Goal: Subscribe to service/newsletter

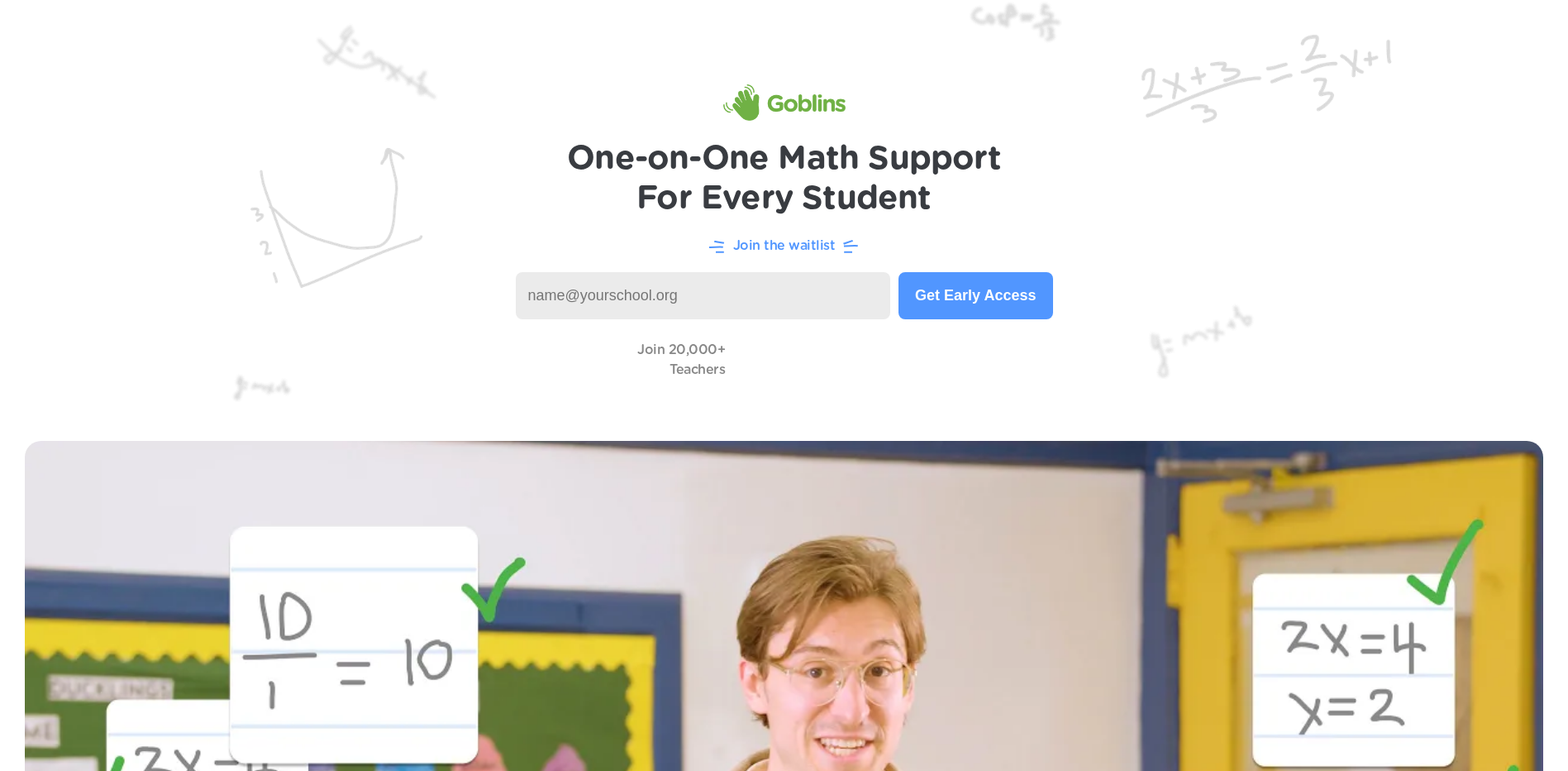
click at [657, 296] on input at bounding box center [703, 295] width 375 height 47
click at [703, 280] on input at bounding box center [703, 295] width 375 height 47
type input "[EMAIL_ADDRESS][DOMAIN_NAME]"
click at [766, 239] on p "Join the waitlist" at bounding box center [784, 245] width 102 height 20
click at [776, 245] on p "Join the waitlist" at bounding box center [784, 245] width 102 height 20
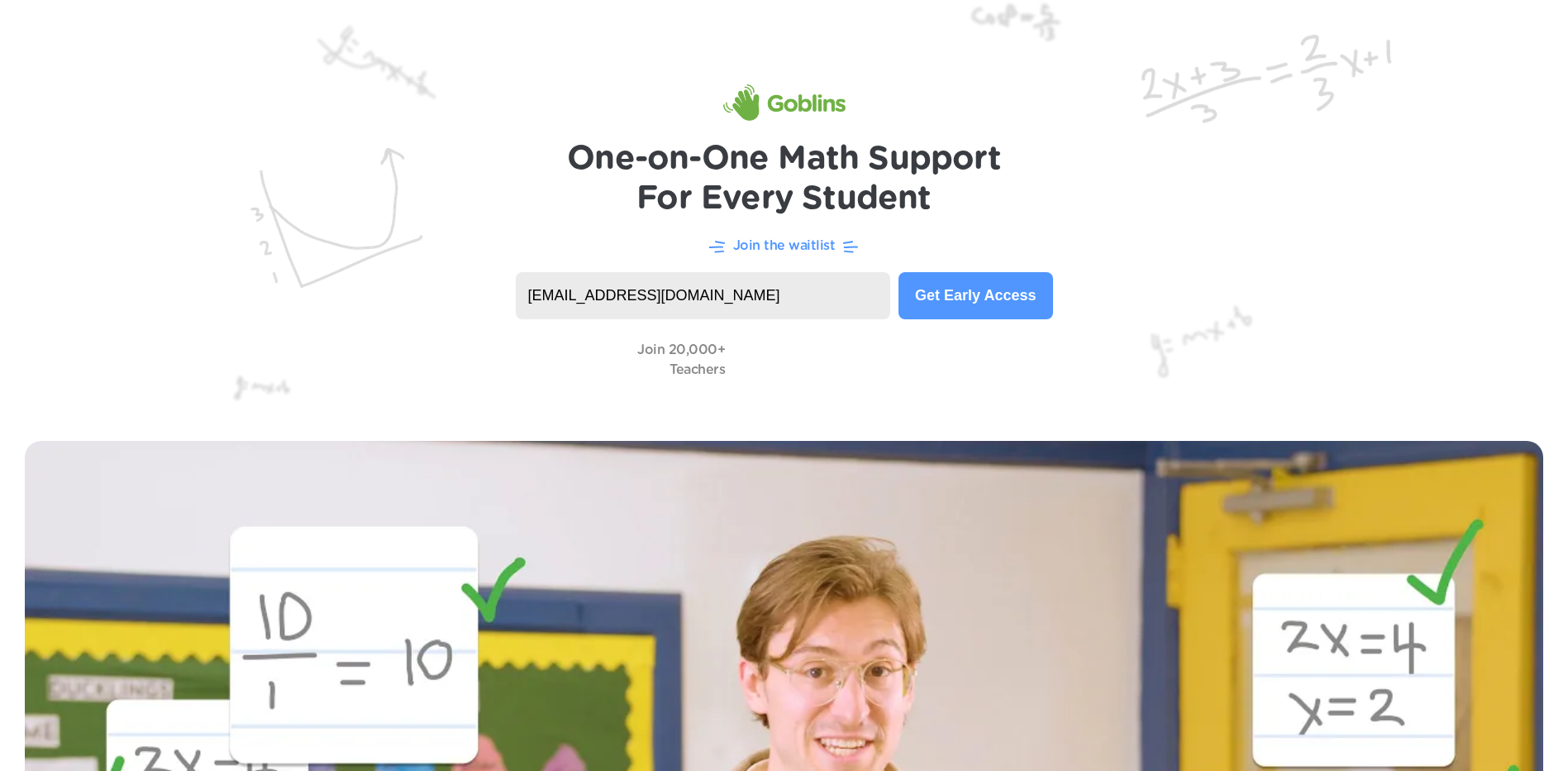
click at [796, 181] on h1 "One-on-One Math Support For Every Student" at bounding box center [784, 178] width 434 height 80
drag, startPoint x: 707, startPoint y: 136, endPoint x: 669, endPoint y: 132, distance: 38.2
click at [669, 132] on header "One-on-One Math Support For Every Student Join the waitlist [EMAIL_ADDRESS][DOM…" at bounding box center [784, 208] width 1568 height 416
drag, startPoint x: 669, startPoint y: 132, endPoint x: 519, endPoint y: 127, distance: 150.1
click at [519, 127] on img at bounding box center [784, 208] width 1568 height 416
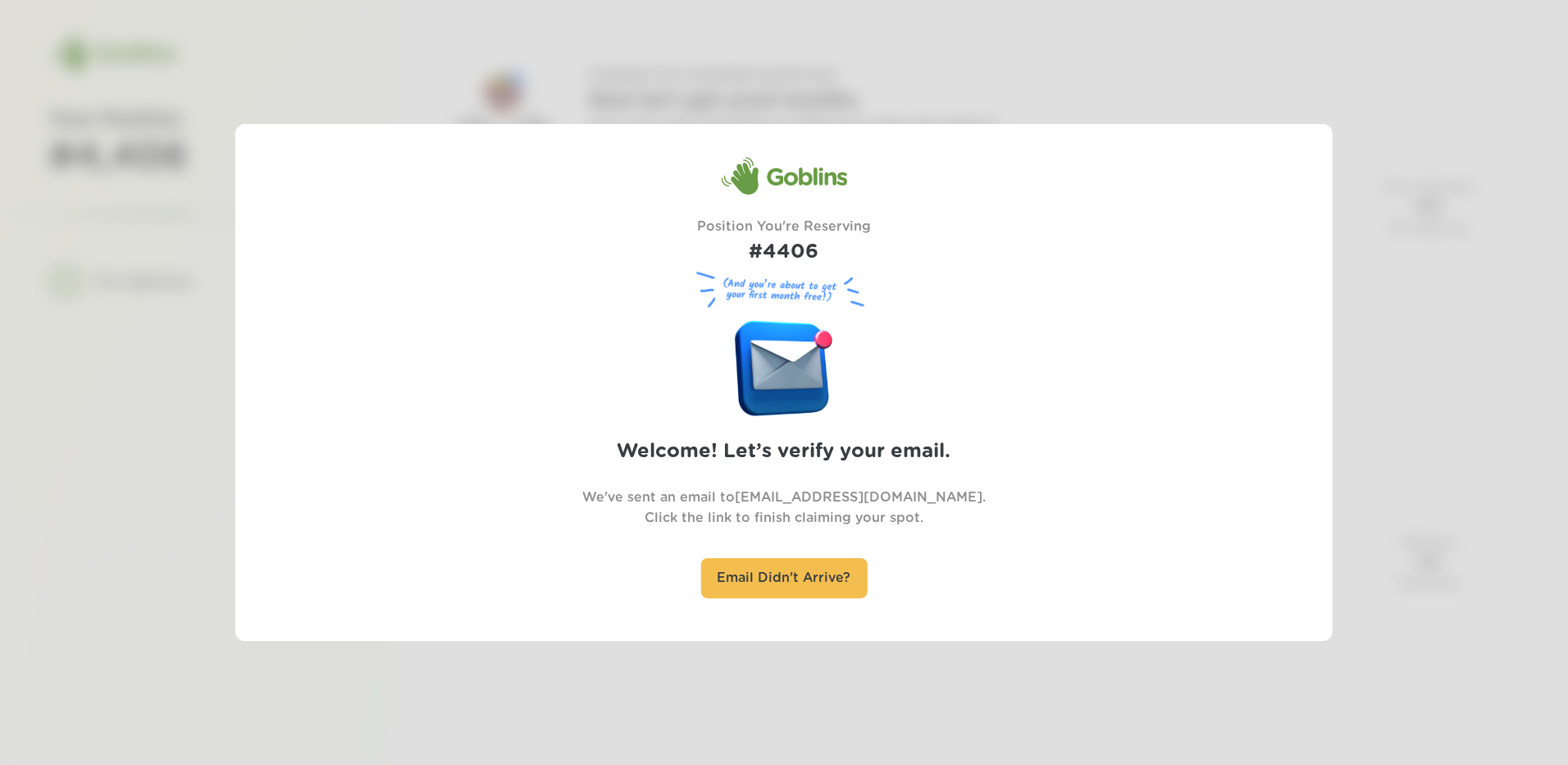
click at [716, 61] on div at bounding box center [784, 382] width 1568 height 765
